Goal: Communication & Community: Answer question/provide support

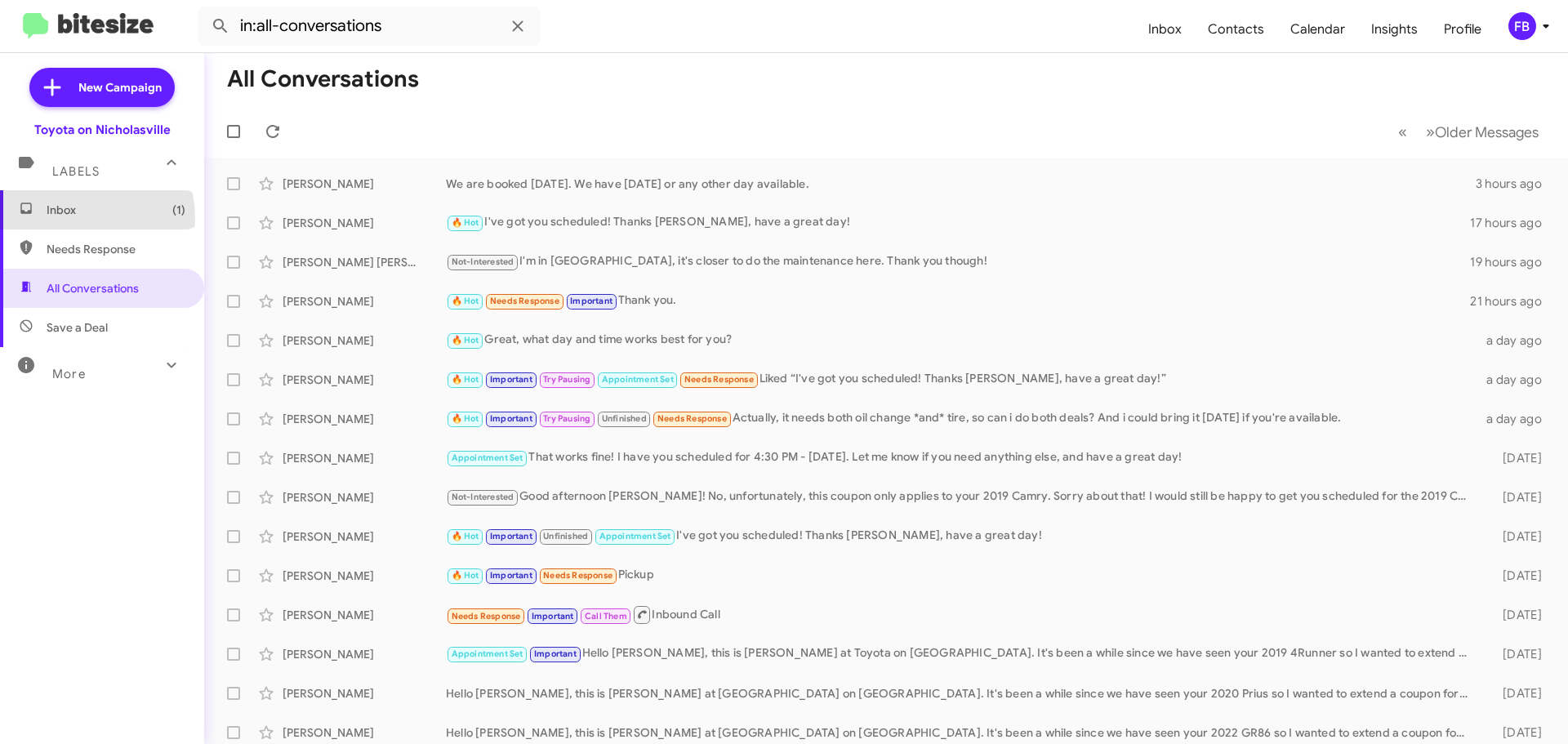
click at [73, 218] on span "Inbox (1)" at bounding box center [102, 209] width 204 height 39
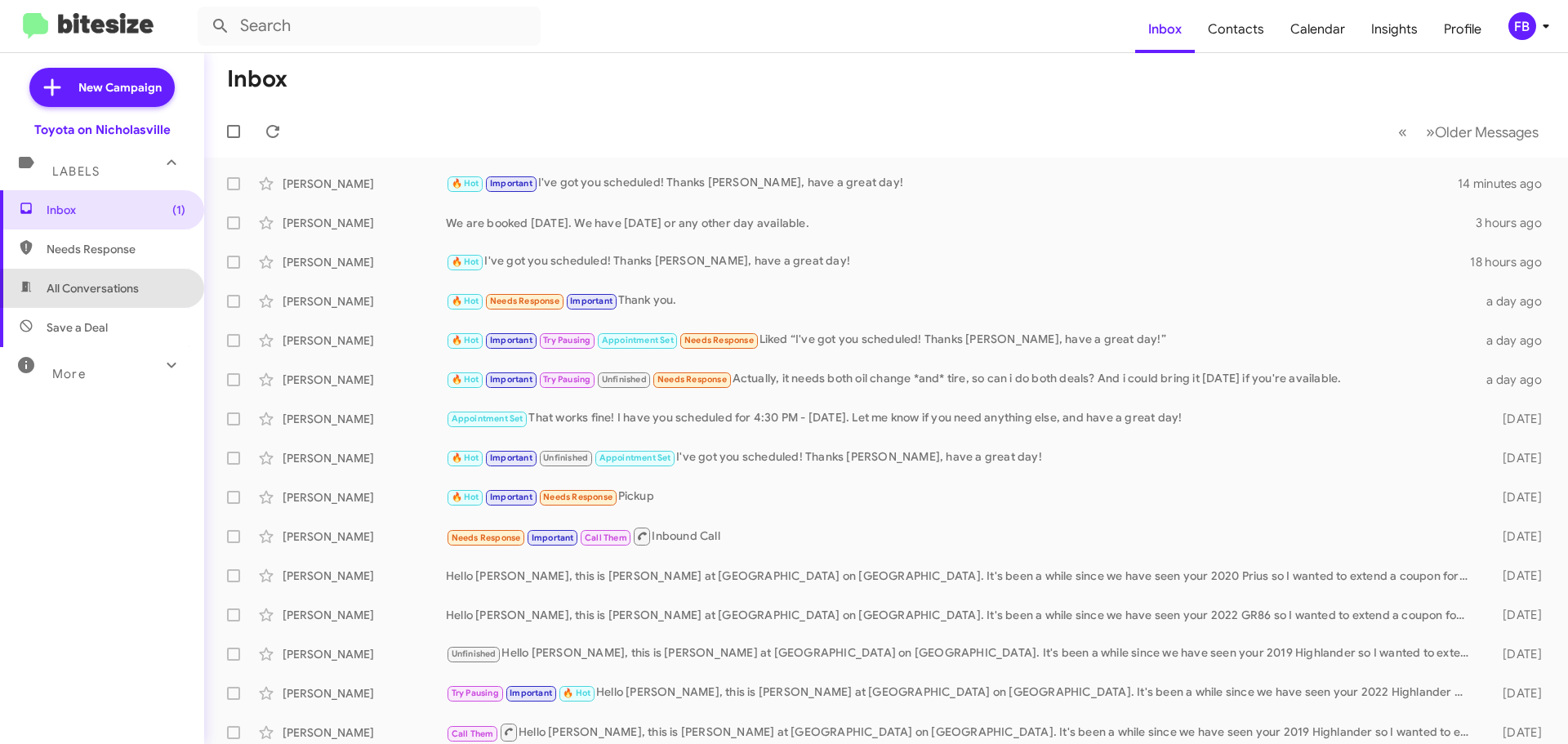
click at [132, 291] on span "All Conversations" at bounding box center [93, 289] width 92 height 16
type input "in:all-conversations"
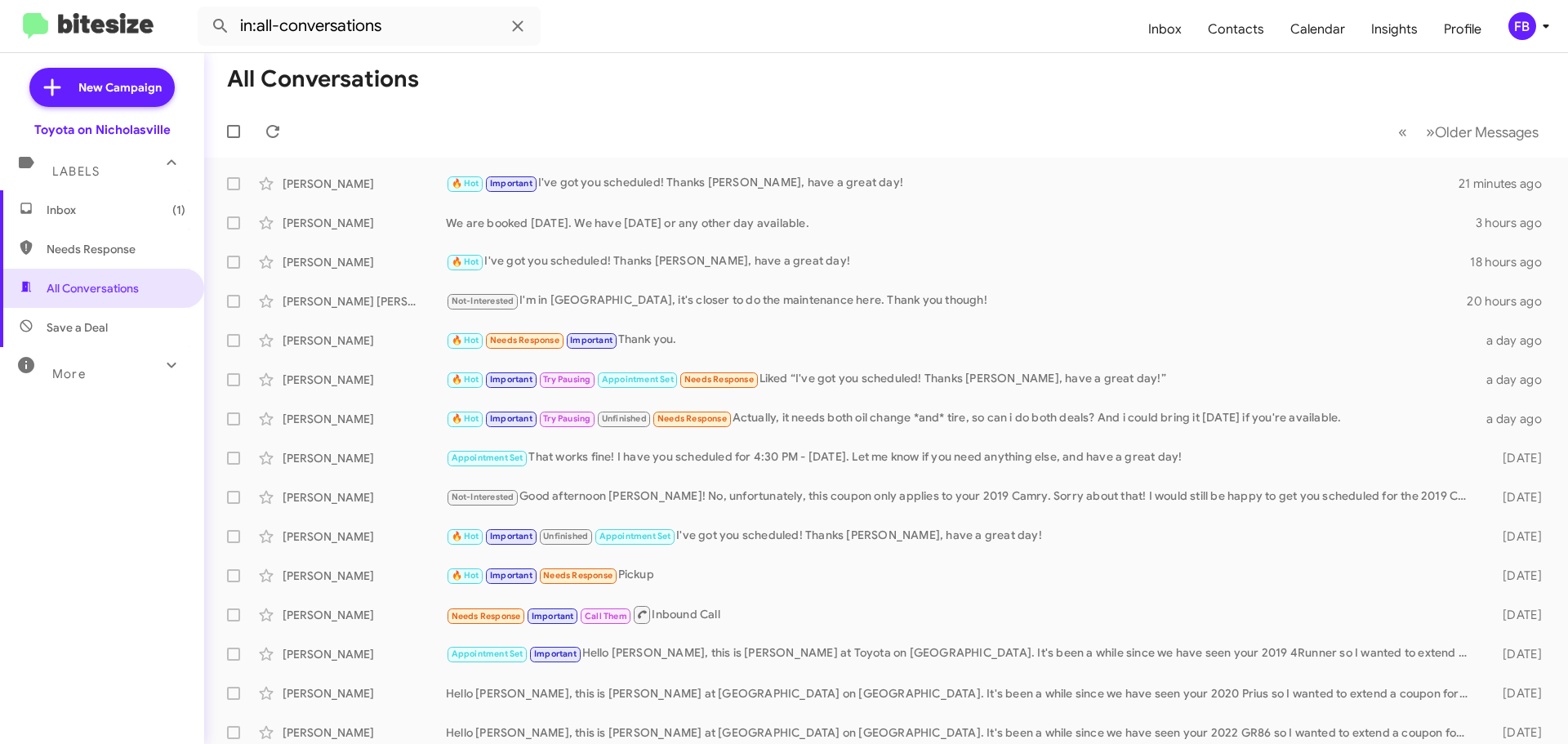
click at [138, 210] on span "Inbox (1)" at bounding box center [116, 210] width 139 height 16
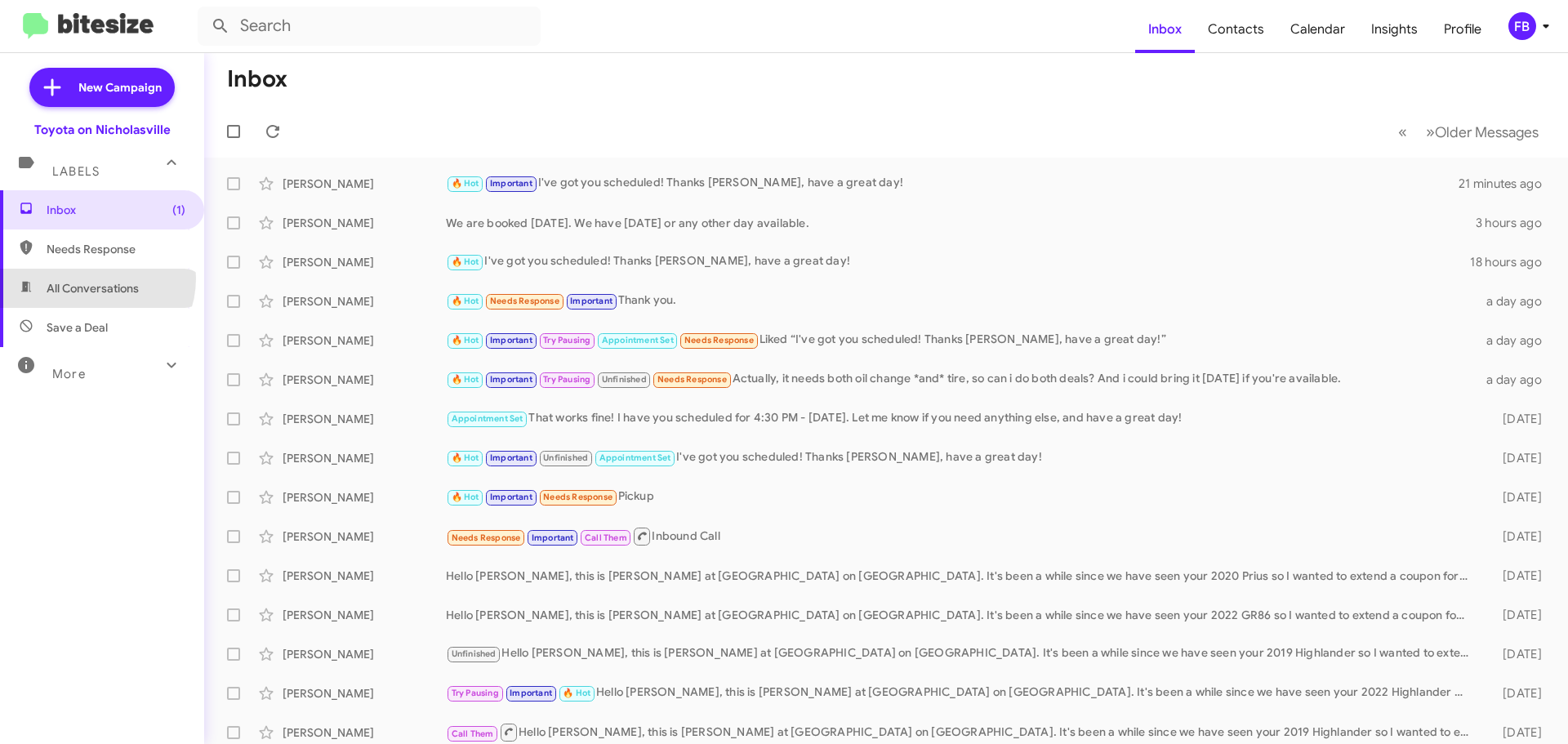
click at [94, 279] on span "All Conversations" at bounding box center [102, 288] width 204 height 39
type input "in:all-conversations"
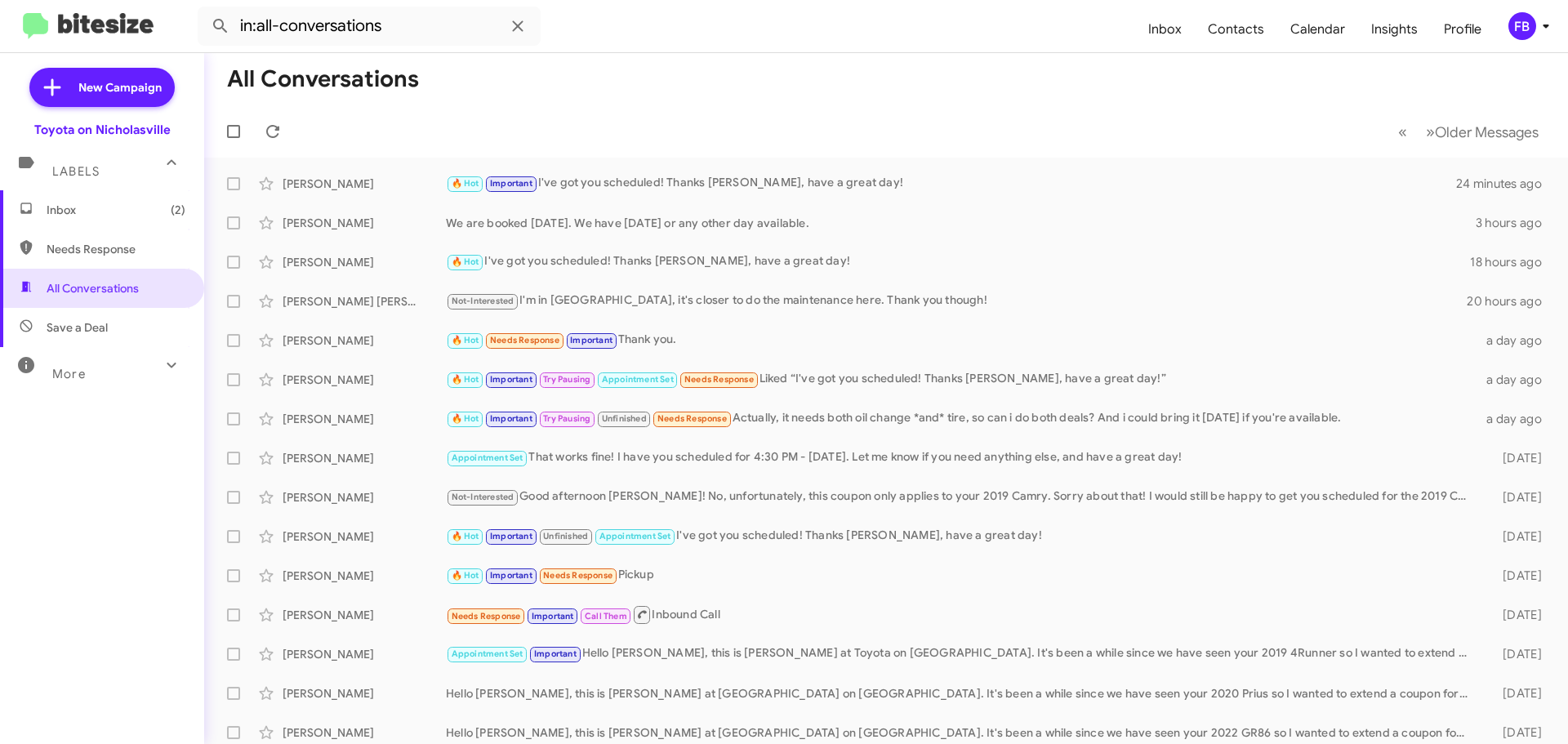
click at [143, 216] on span "Inbox (2)" at bounding box center [116, 210] width 139 height 16
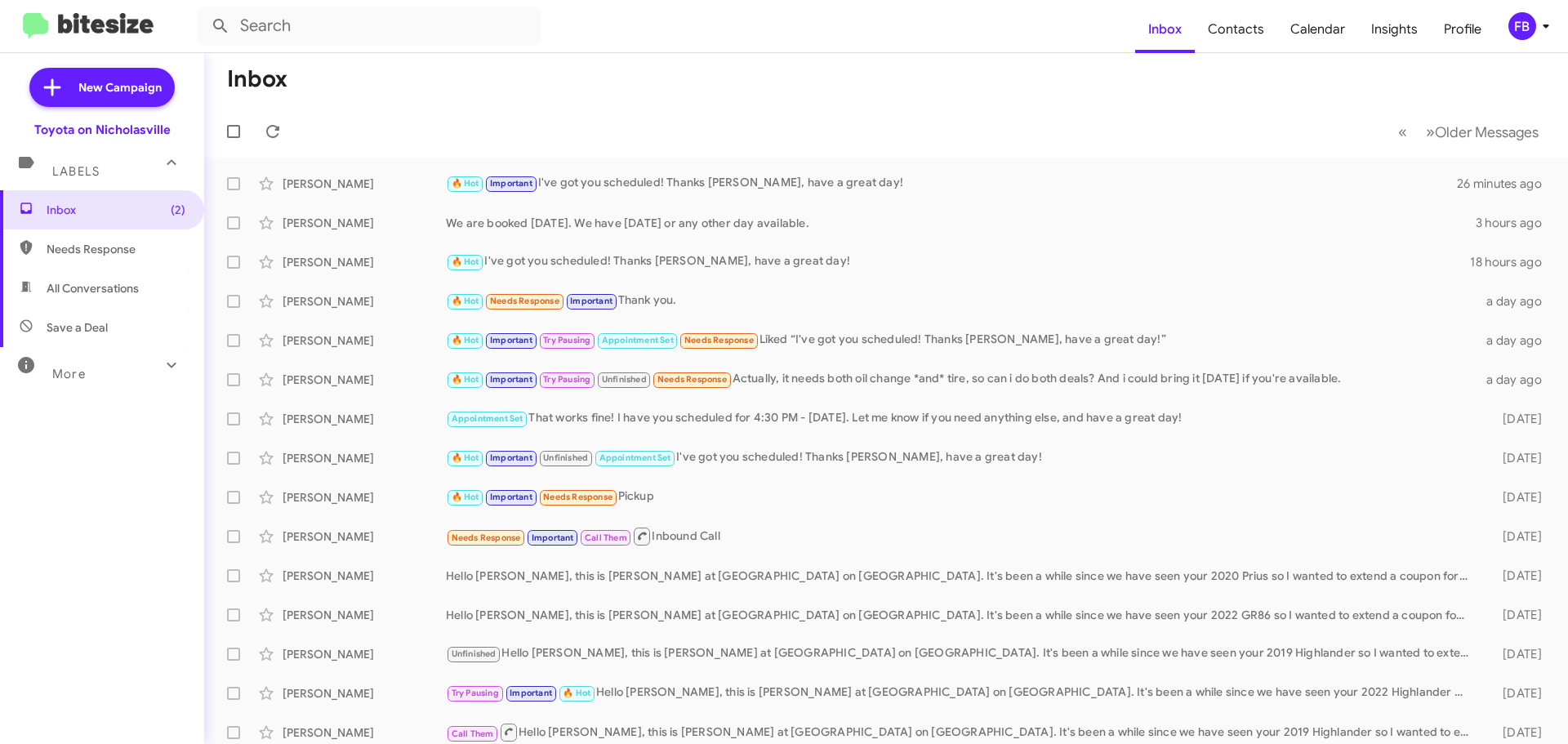
click at [75, 297] on span "All Conversations" at bounding box center [102, 288] width 204 height 39
type input "in:all-conversations"
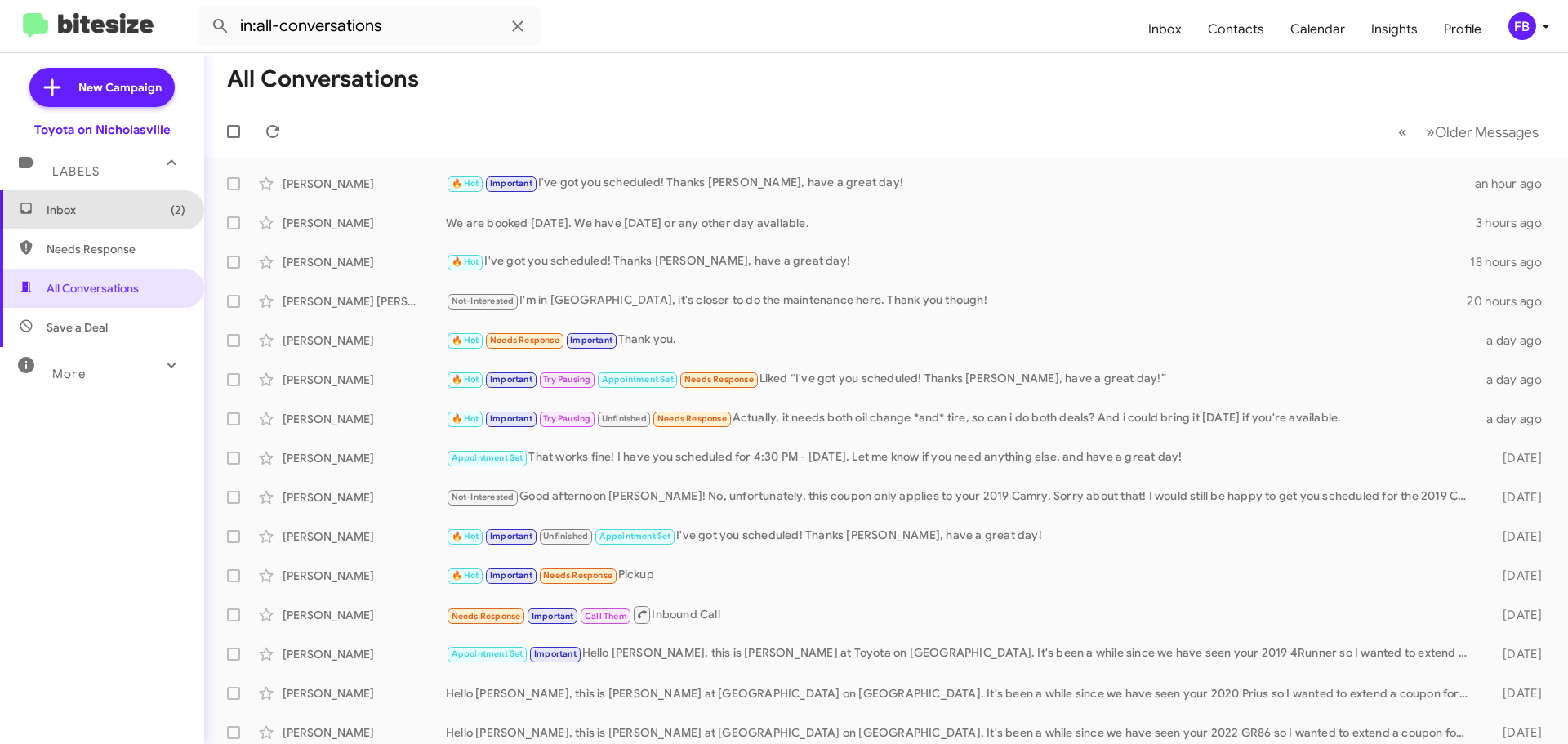
click at [137, 206] on span "Inbox (2)" at bounding box center [116, 210] width 139 height 16
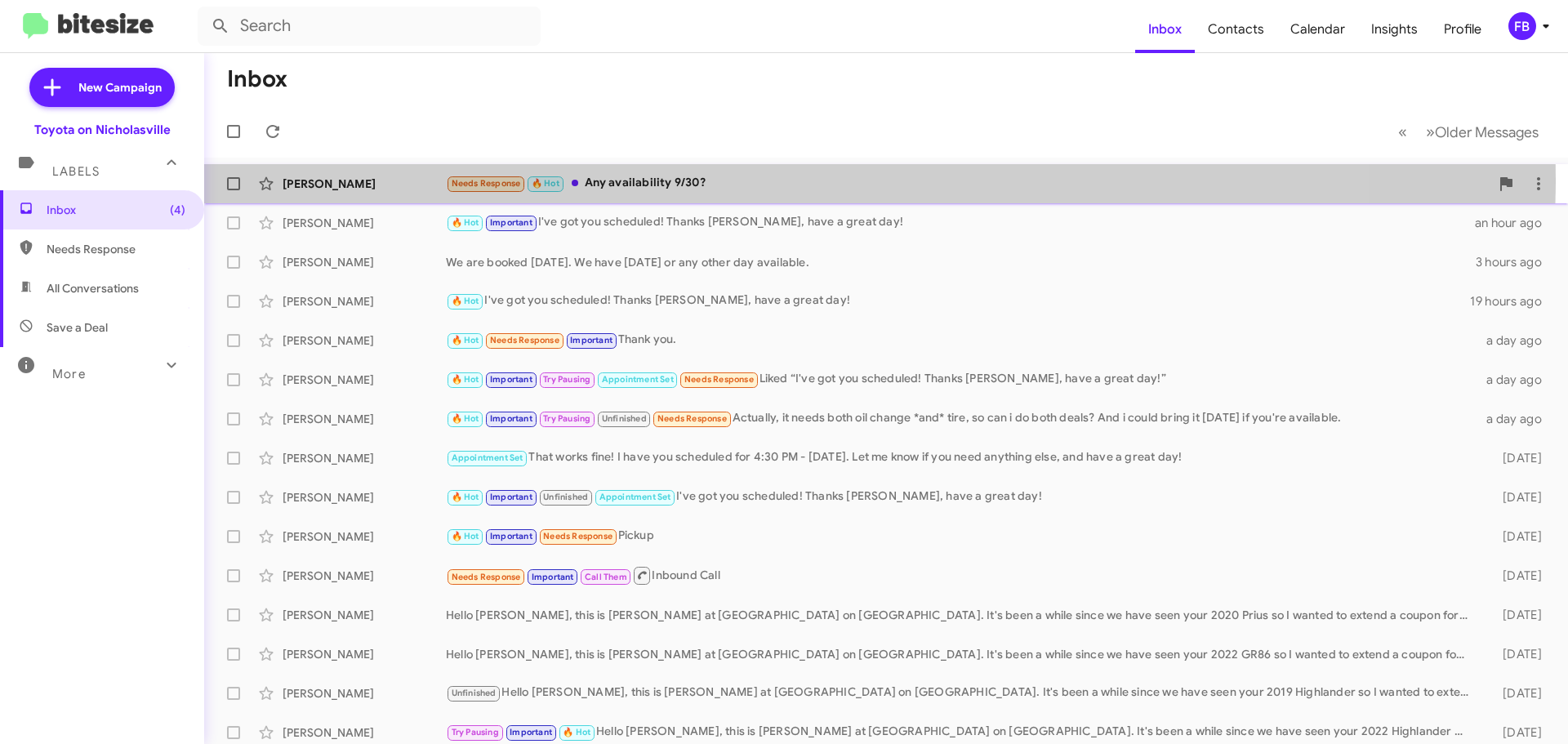
click at [736, 179] on div "Needs Response 🔥 Hot Any availability 9/30?" at bounding box center [968, 183] width 1044 height 19
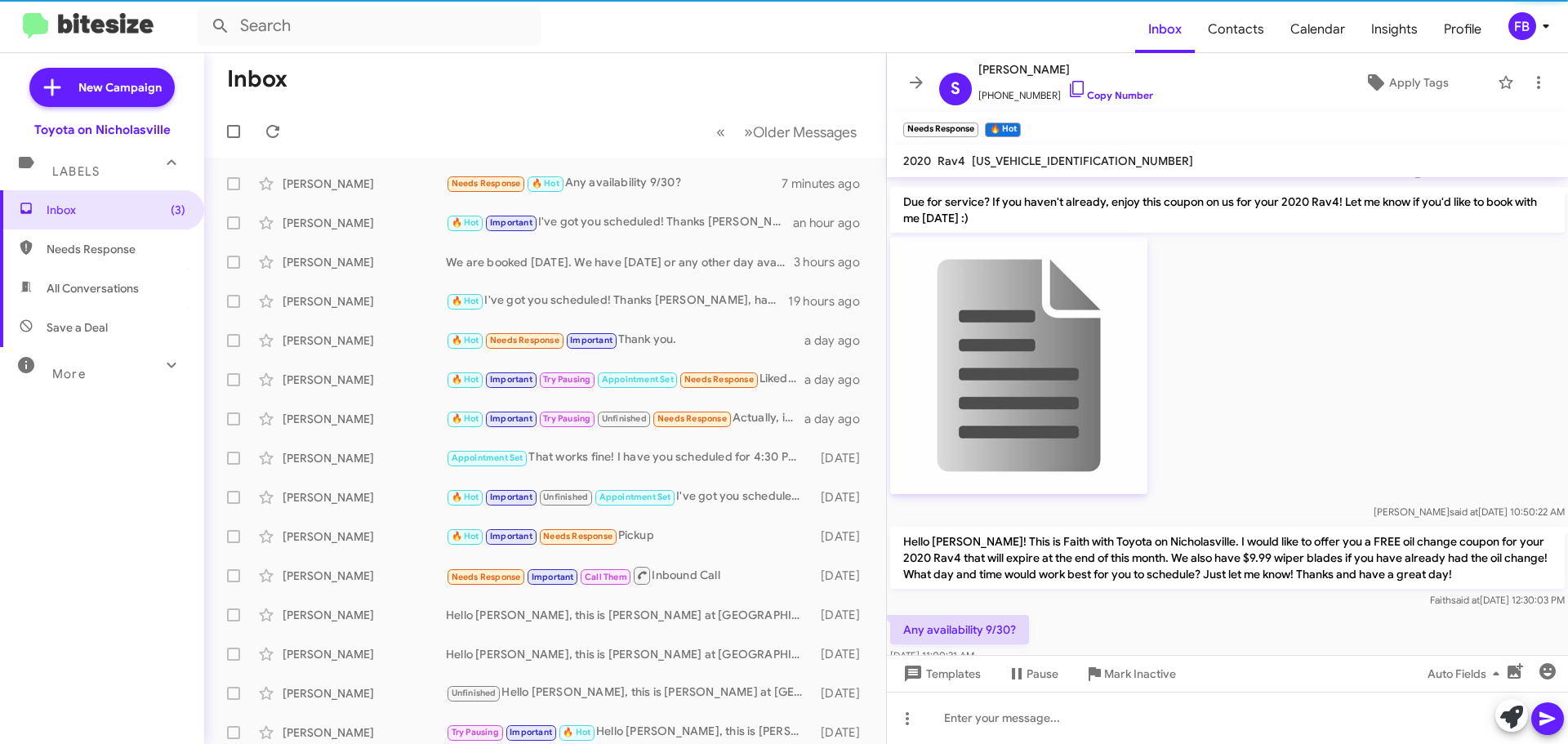
scroll to position [1409, 0]
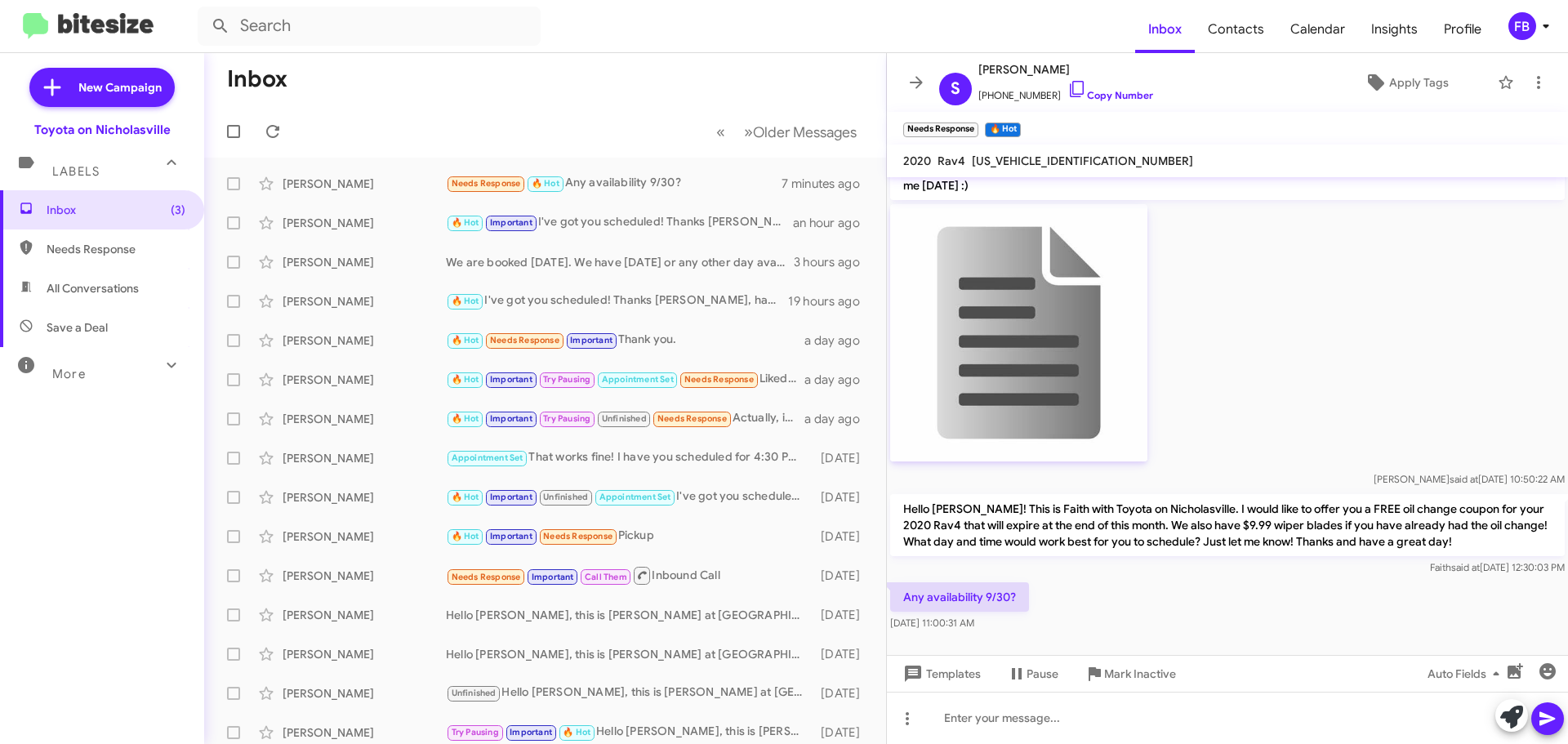
click at [1036, 161] on span "[US_VEHICLE_IDENTIFICATION_NUMBER]" at bounding box center [1083, 161] width 222 height 14
copy span "[US_VEHICLE_IDENTIFICATION_NUMBER]"
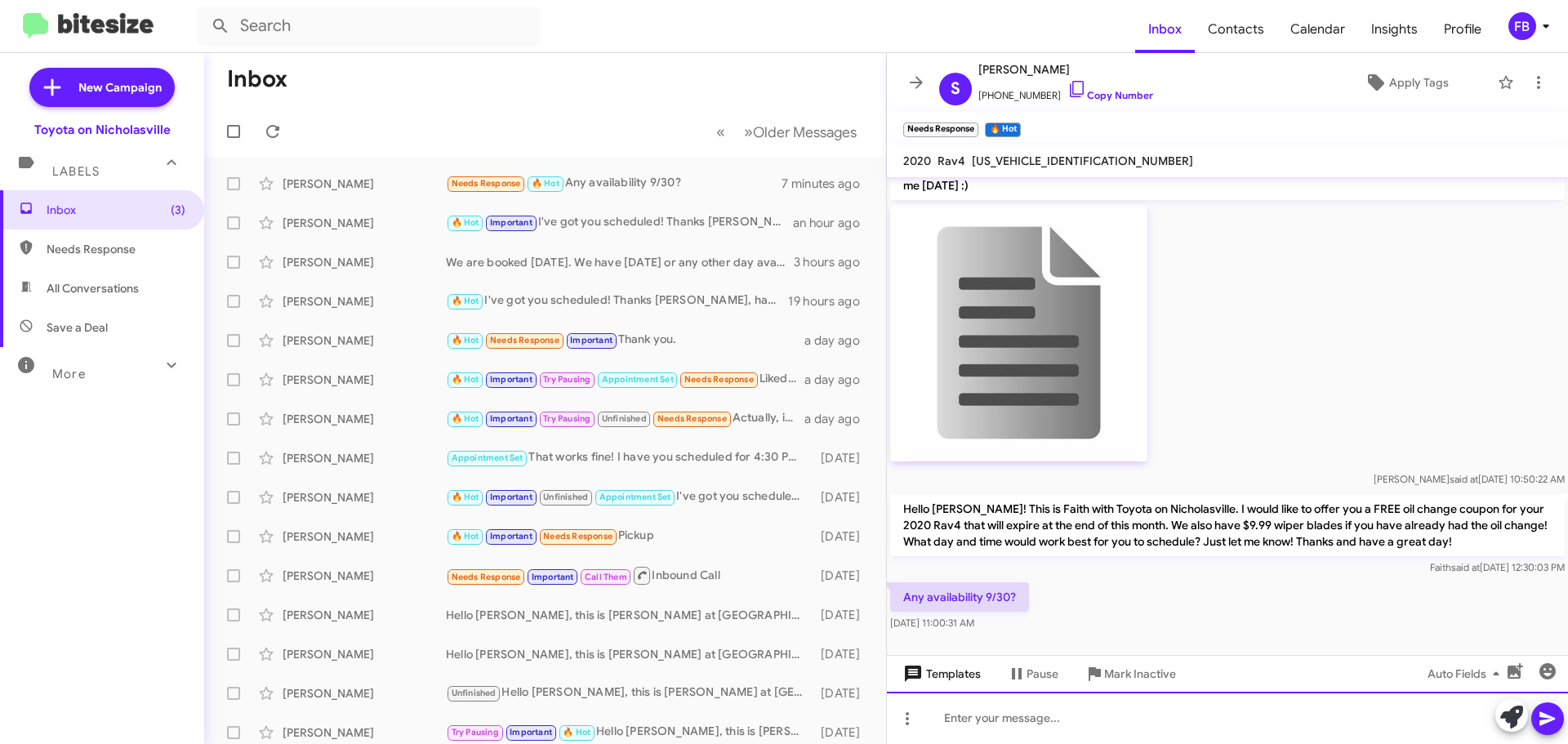
drag, startPoint x: 1003, startPoint y: 717, endPoint x: 961, endPoint y: 687, distance: 51.6
click at [1002, 717] on div at bounding box center [1228, 718] width 682 height 52
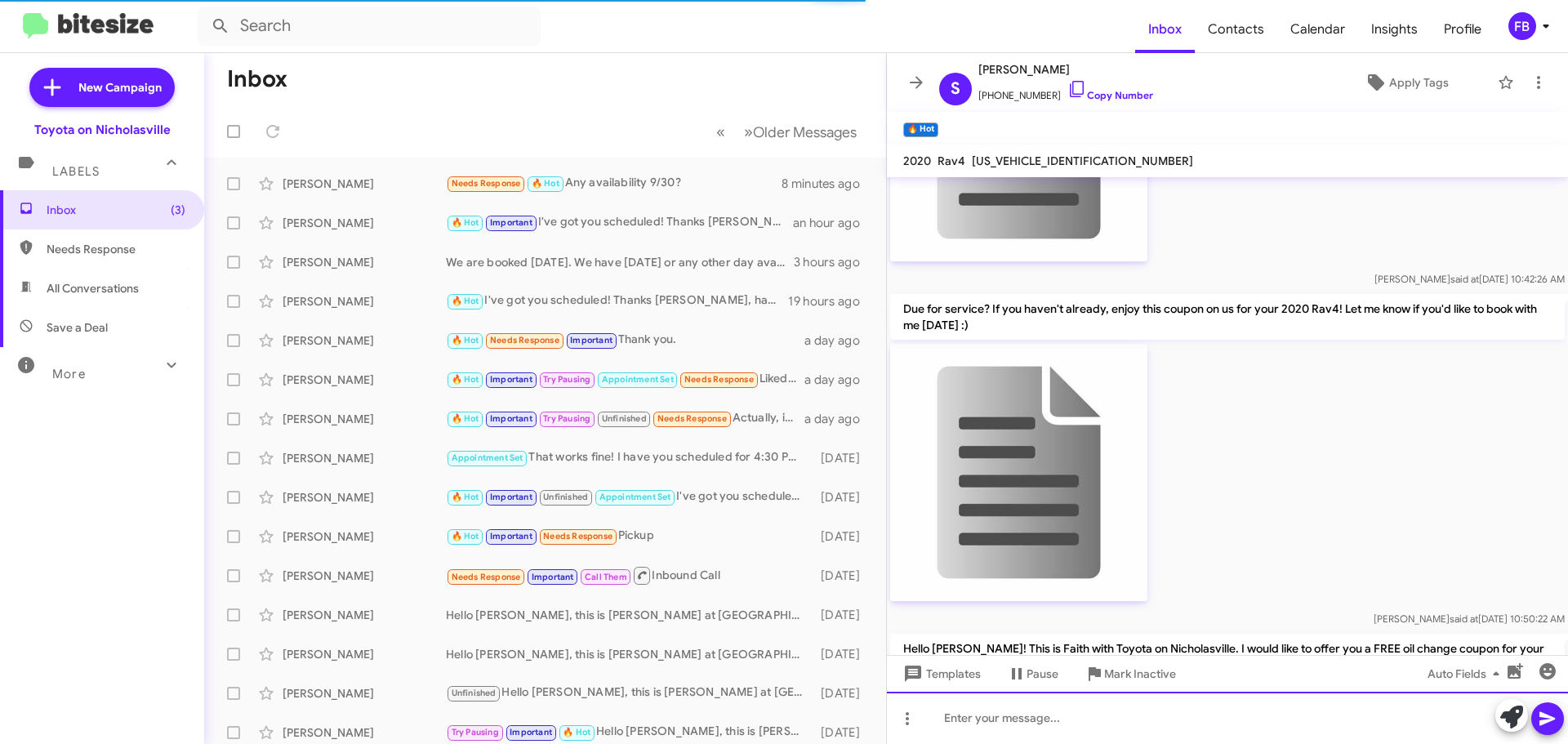
scroll to position [1468, 0]
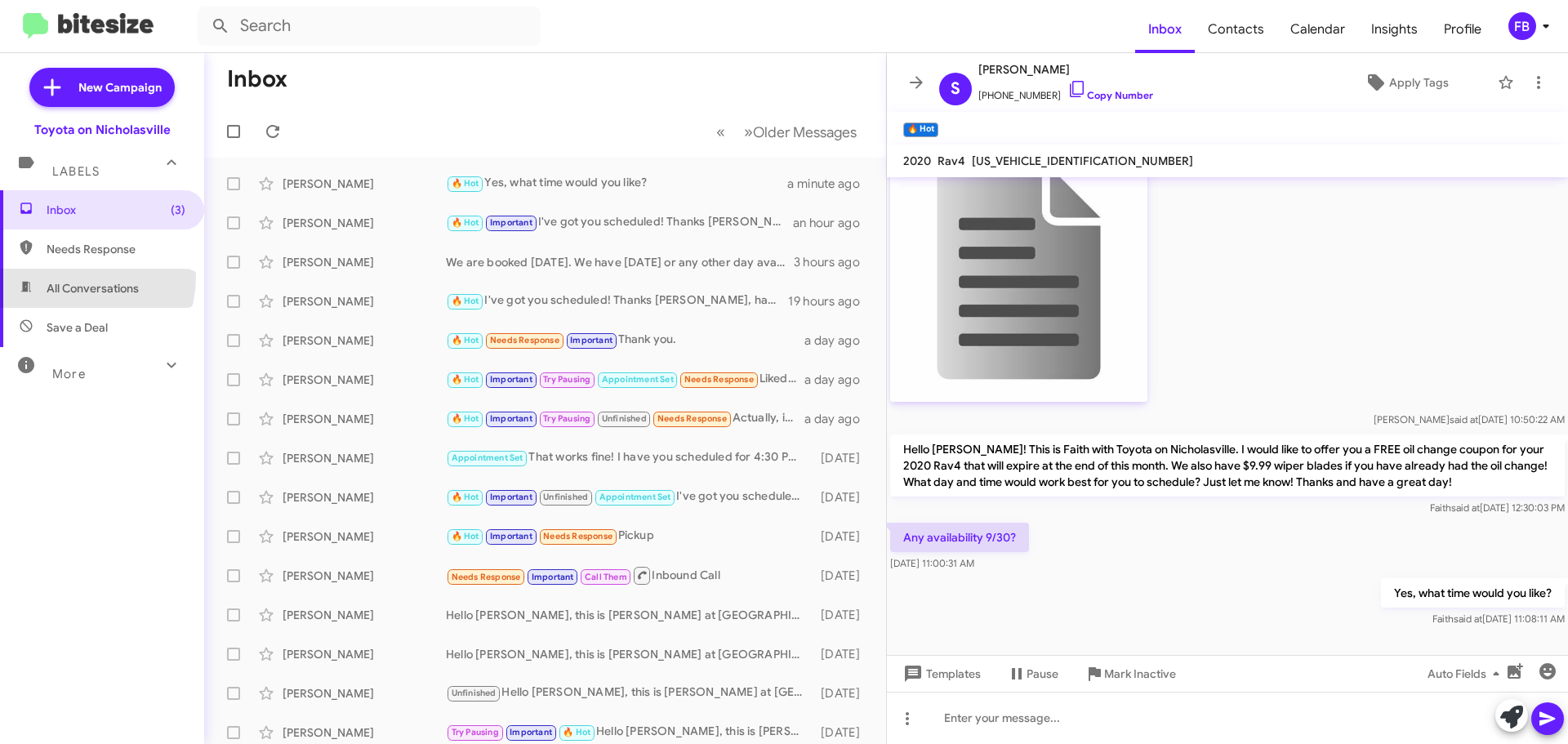
click at [74, 277] on span "All Conversations" at bounding box center [102, 288] width 204 height 39
type input "in:all-conversations"
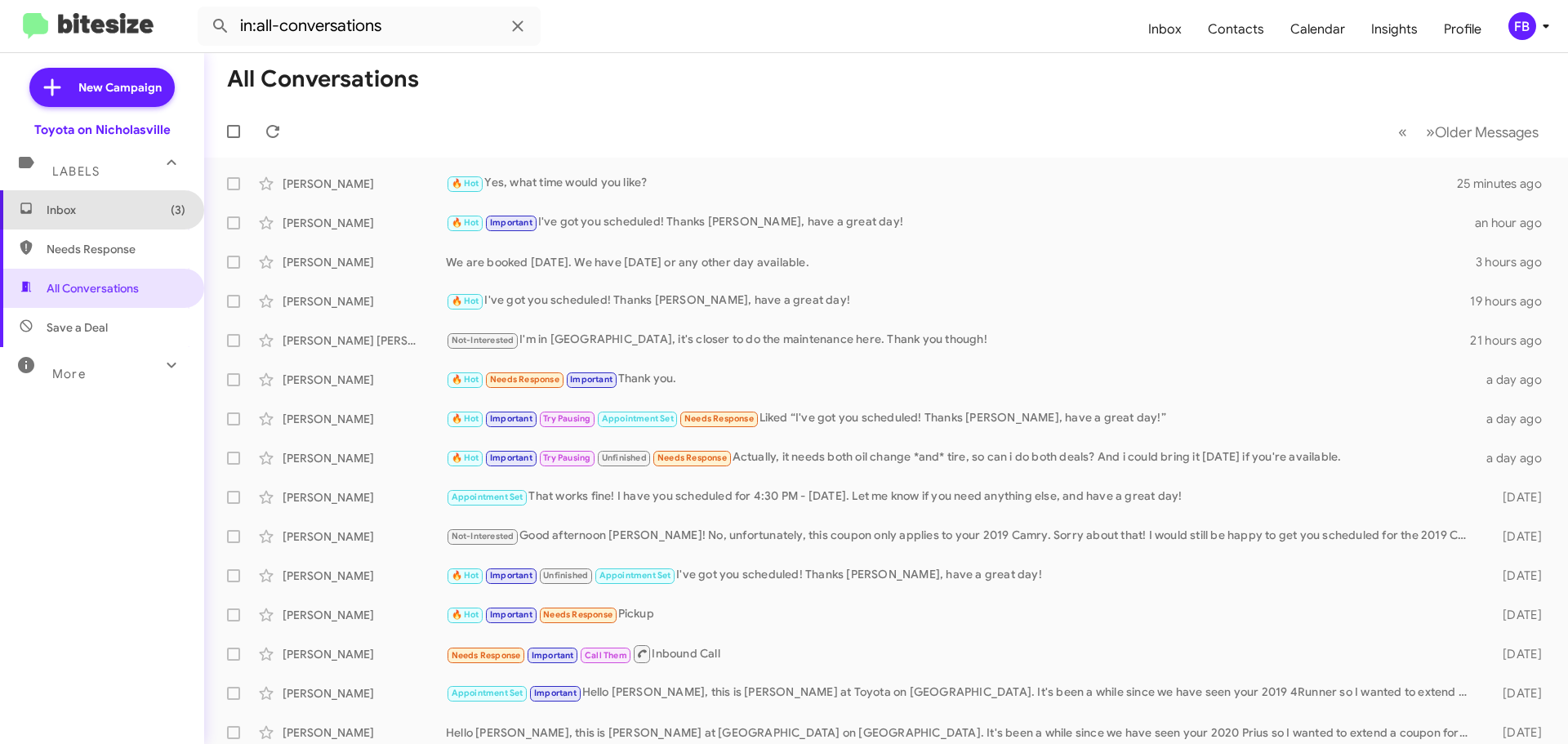
click at [108, 208] on span "Inbox (3)" at bounding box center [116, 210] width 139 height 16
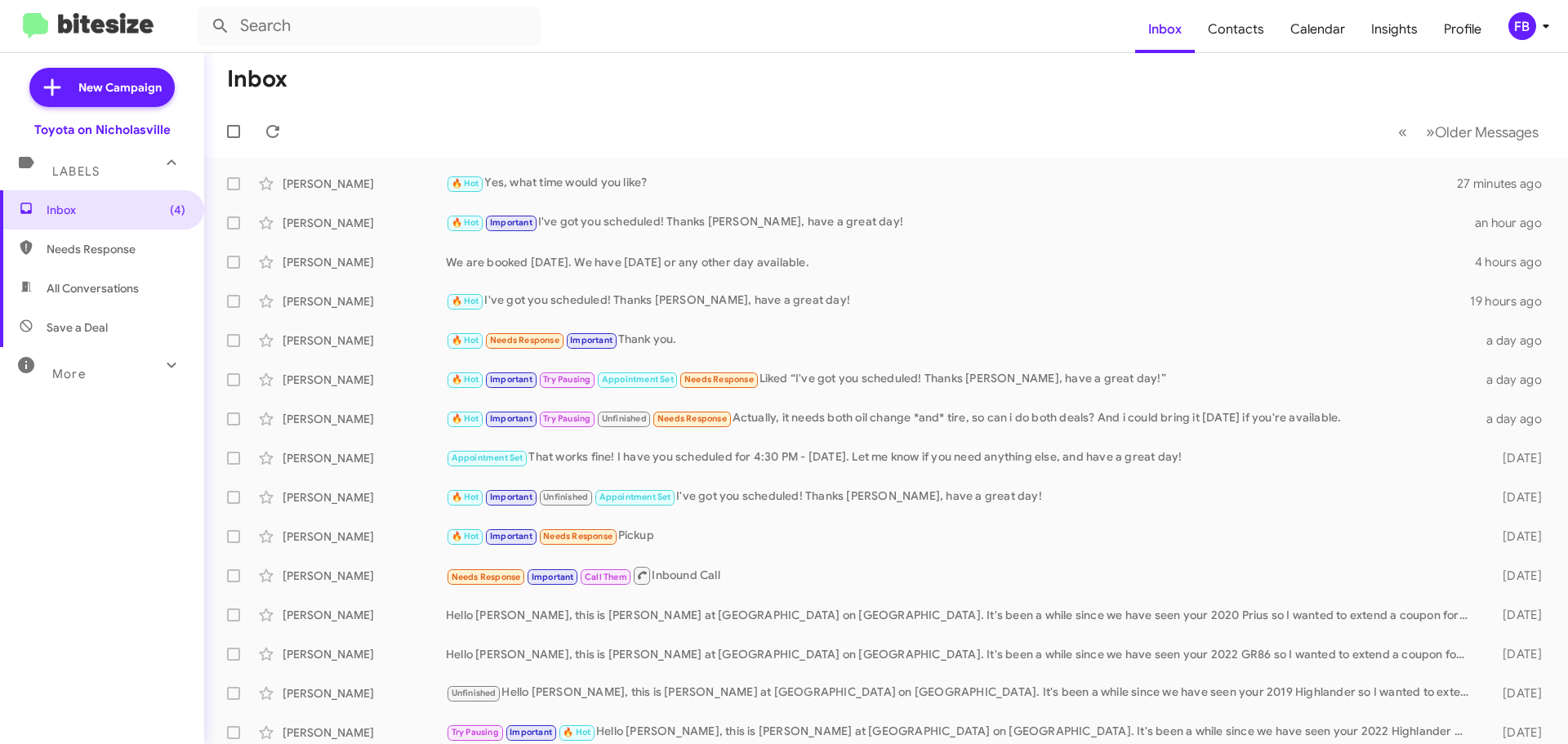
click at [82, 290] on span "All Conversations" at bounding box center [93, 289] width 92 height 16
type input "in:all-conversations"
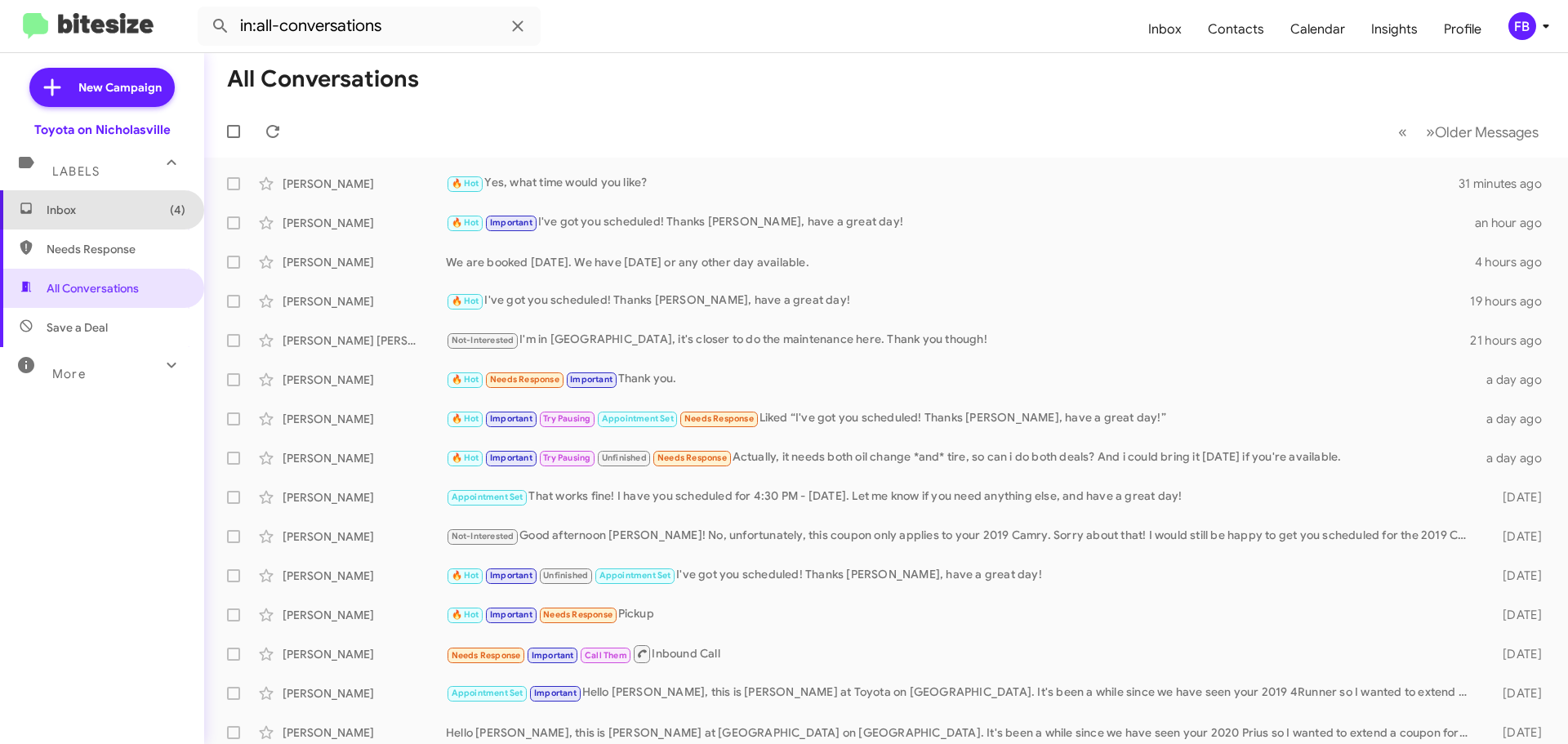
click at [170, 208] on span "(4)" at bounding box center [177, 210] width 15 height 16
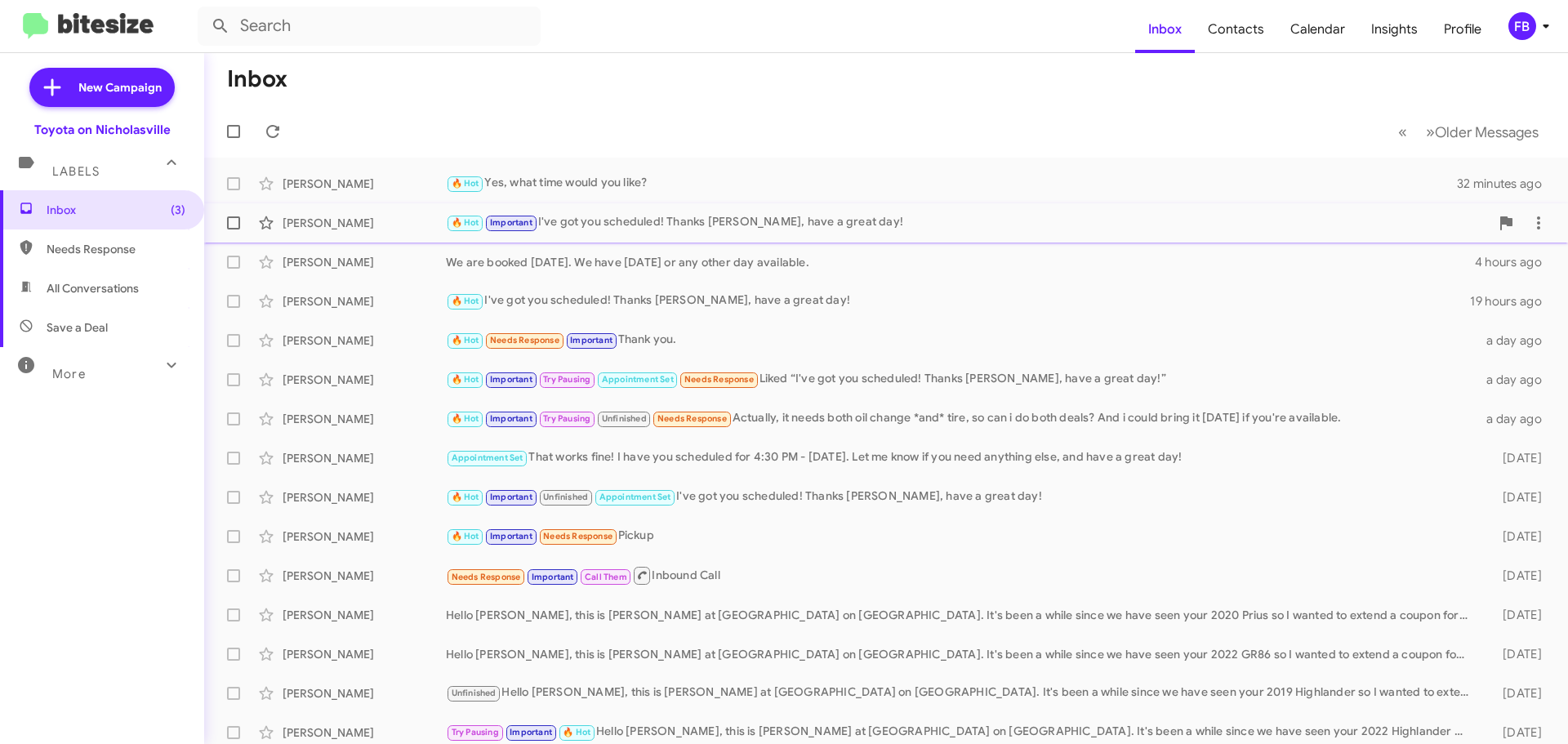
click at [777, 212] on div "[PERSON_NAME] 🔥 Hot Important I've got you scheduled! Thanks [PERSON_NAME], hav…" at bounding box center [886, 223] width 1338 height 32
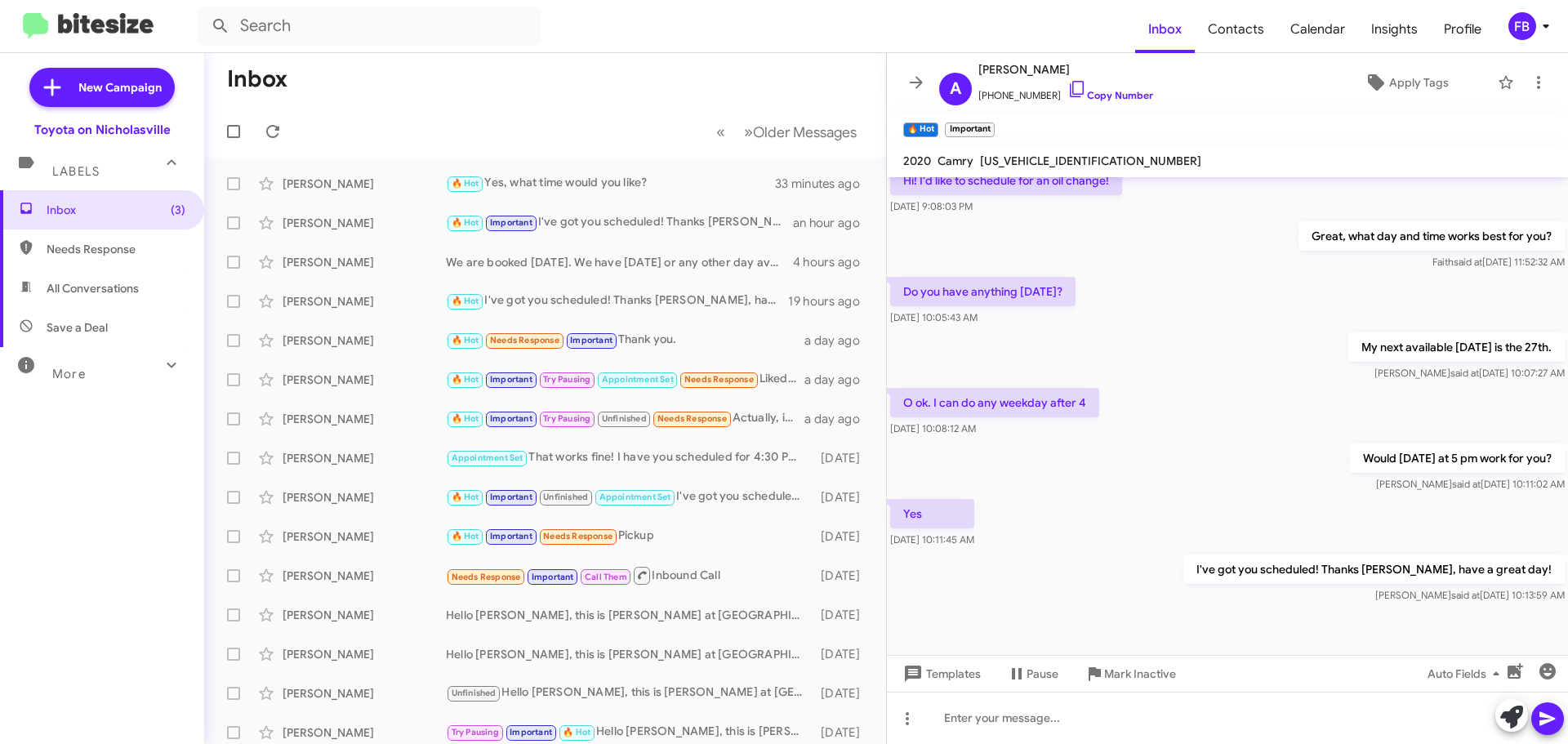
scroll to position [2211, 0]
click at [87, 285] on span "All Conversations" at bounding box center [93, 289] width 92 height 16
type input "in:all-conversations"
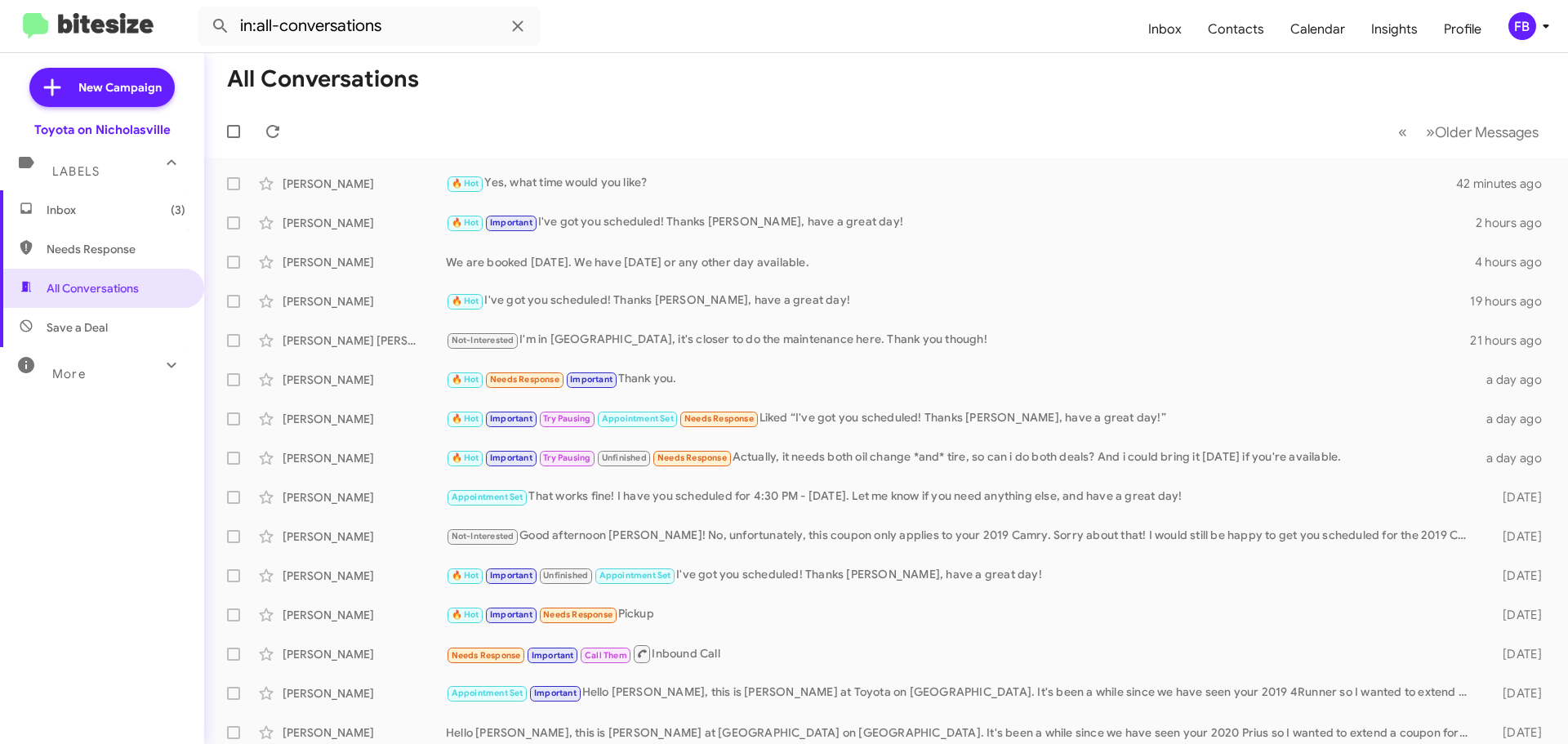
click at [105, 218] on span "Inbox (3)" at bounding box center [102, 209] width 204 height 39
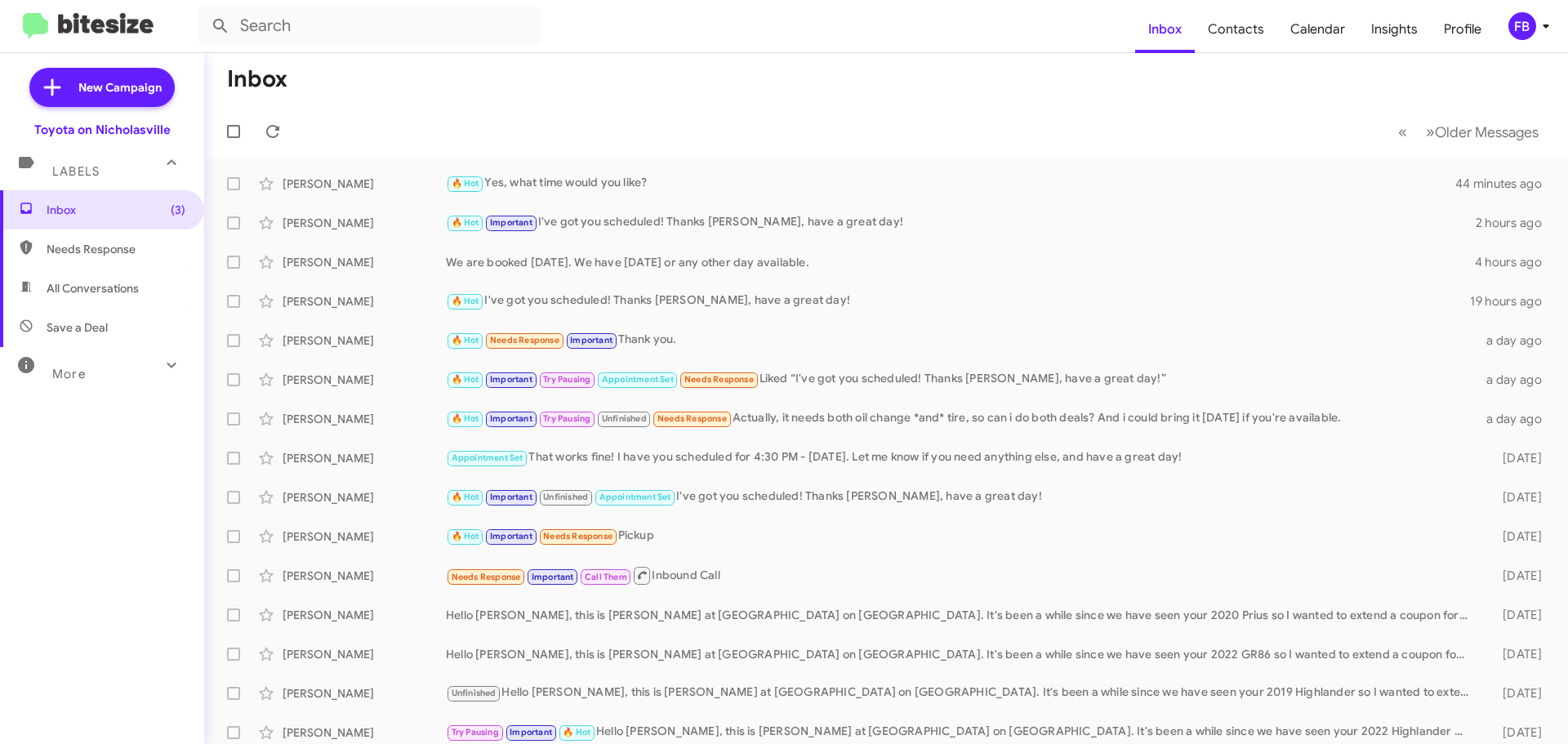
click at [115, 282] on span "All Conversations" at bounding box center [93, 289] width 92 height 16
type input "in:all-conversations"
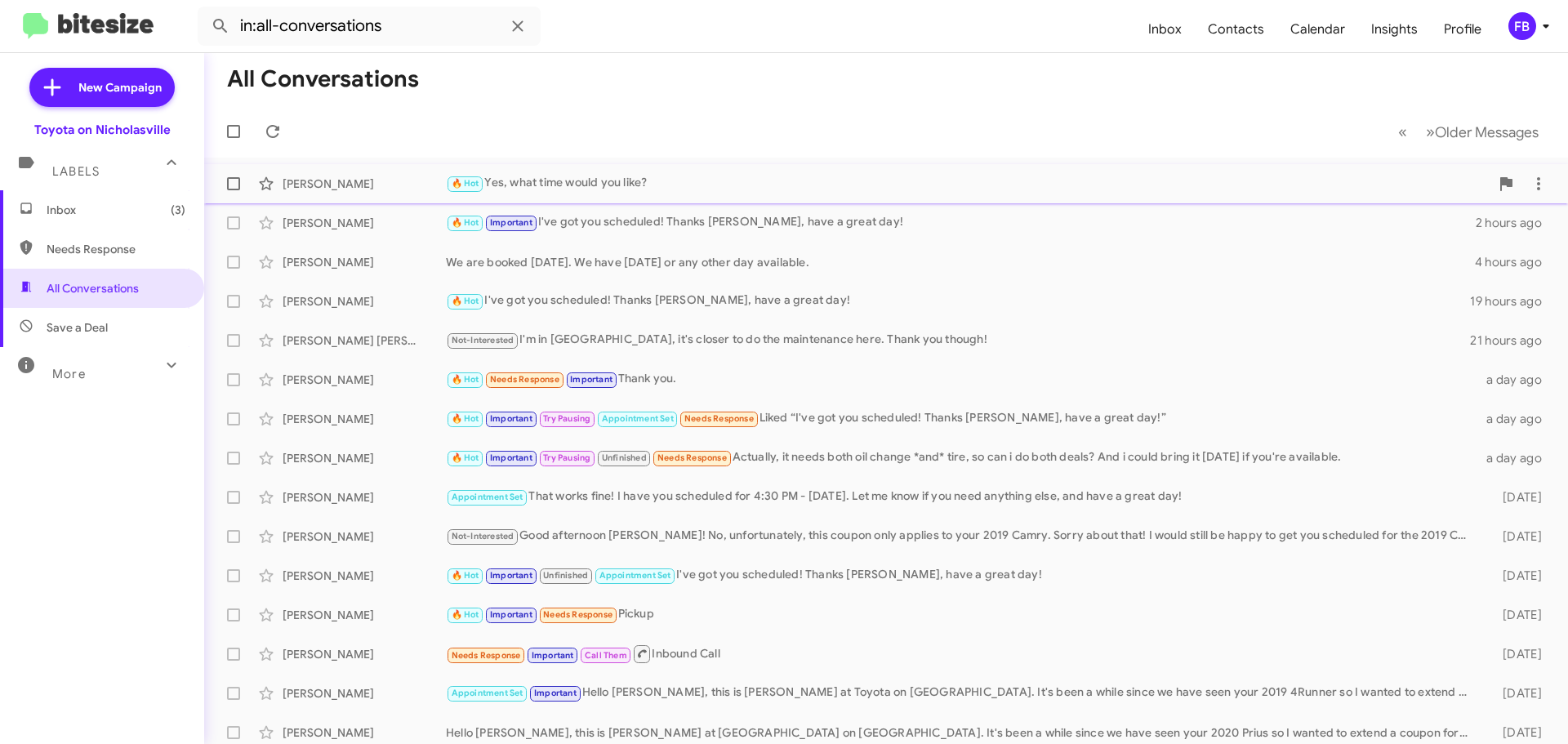
click at [738, 198] on div "[PERSON_NAME] 🔥 Hot Yes, what time would you like? an hour ago" at bounding box center [886, 184] width 1338 height 32
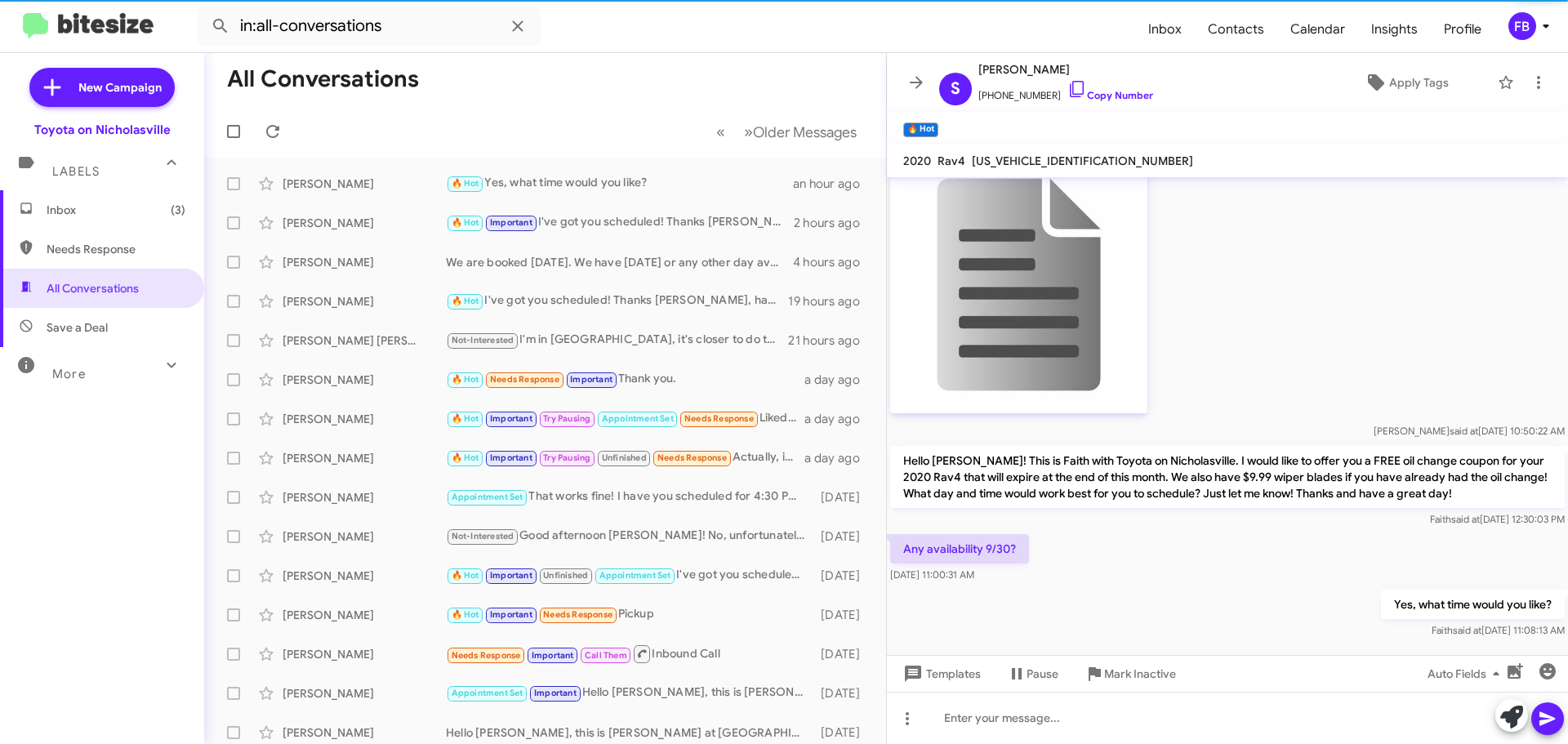
scroll to position [1468, 0]
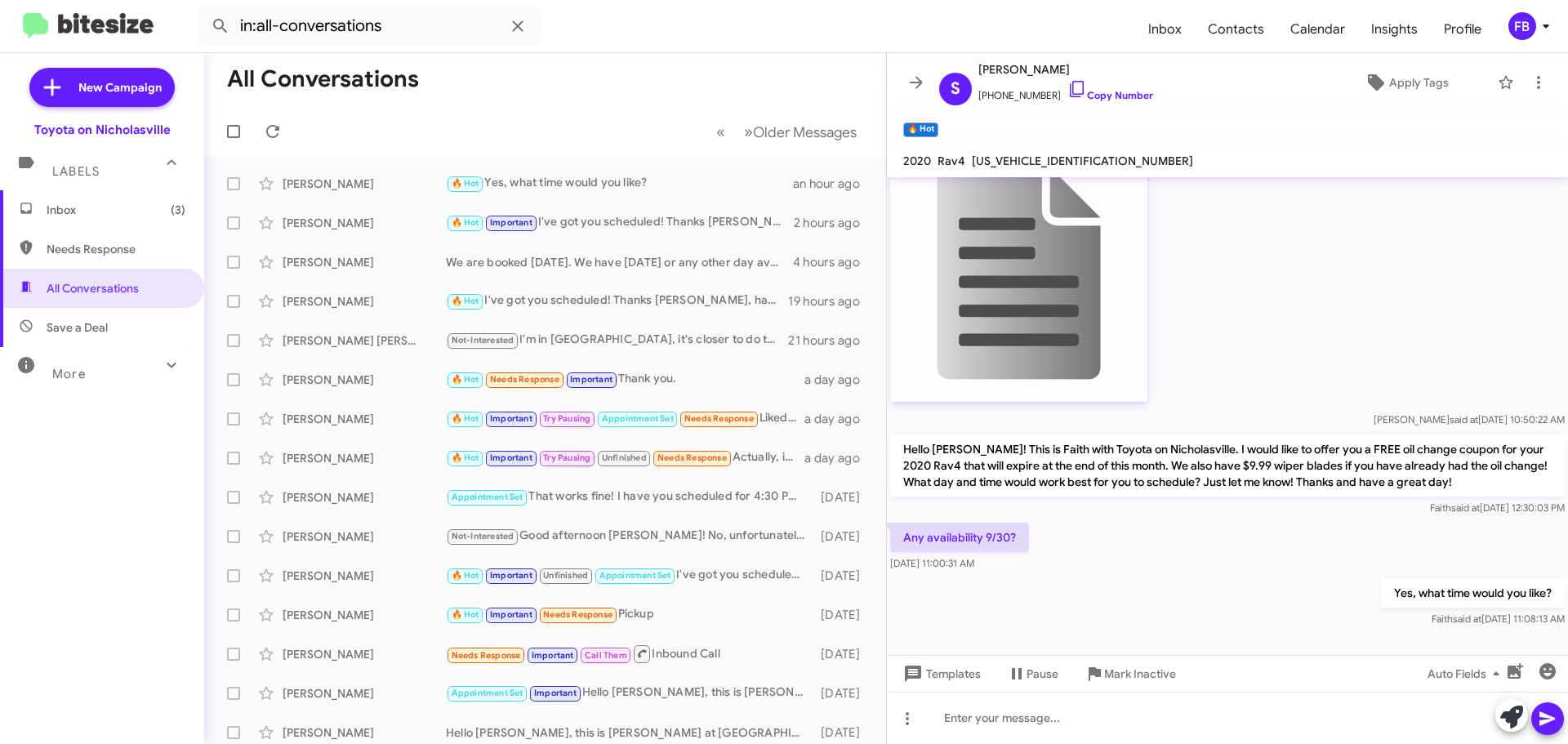
click at [127, 213] on span "Inbox (3)" at bounding box center [116, 210] width 139 height 16
